Goal: Find contact information: Find contact information

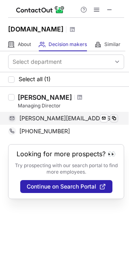
drag, startPoint x: 103, startPoint y: 118, endPoint x: 113, endPoint y: 118, distance: 9.7
click at [113, 118] on span at bounding box center [114, 118] width 6 height 6
click at [116, 119] on span at bounding box center [114, 118] width 6 height 6
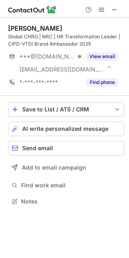
scroll to position [196, 129]
